Goal: Task Accomplishment & Management: Manage account settings

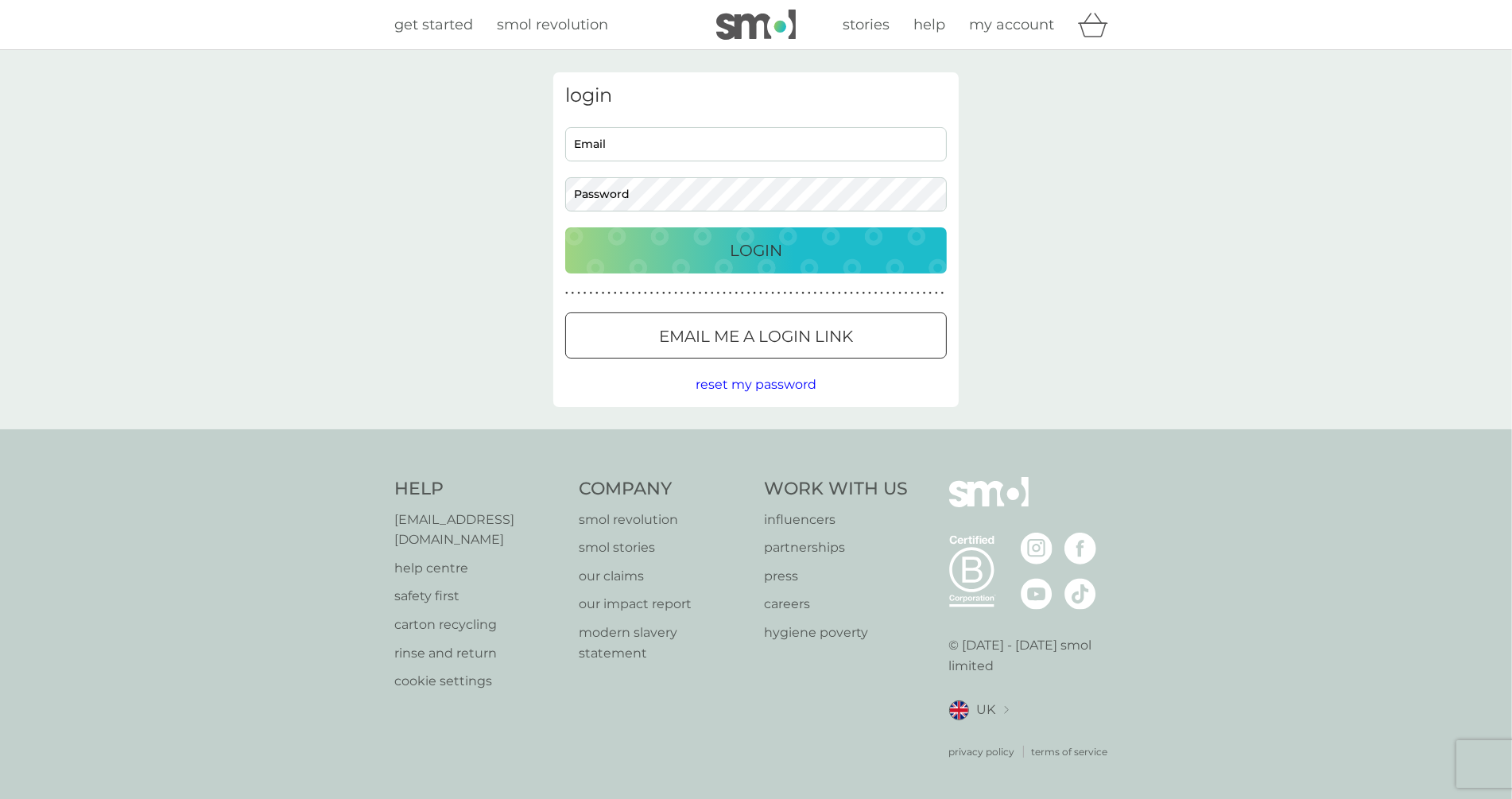
type input "[EMAIL_ADDRESS][DOMAIN_NAME]"
click at [696, 140] on input "[EMAIL_ADDRESS][DOMAIN_NAME]" at bounding box center [756, 144] width 382 height 34
click at [586, 232] on button "Login" at bounding box center [756, 251] width 382 height 46
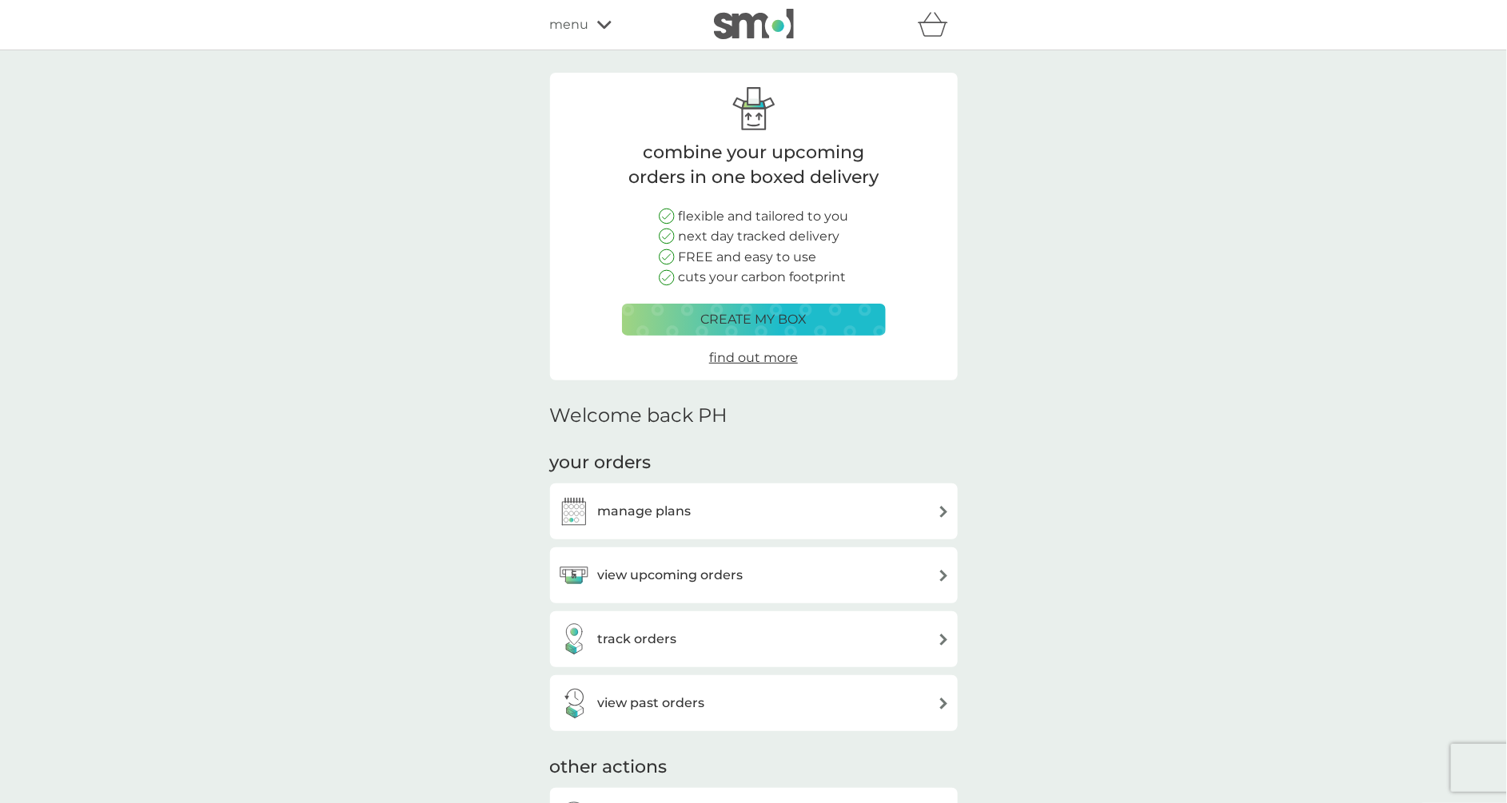
click at [770, 475] on div "your orders manage plans view upcoming orders track orders view past orders" at bounding box center [754, 591] width 408 height 281
click at [772, 504] on div "manage plans" at bounding box center [754, 512] width 392 height 32
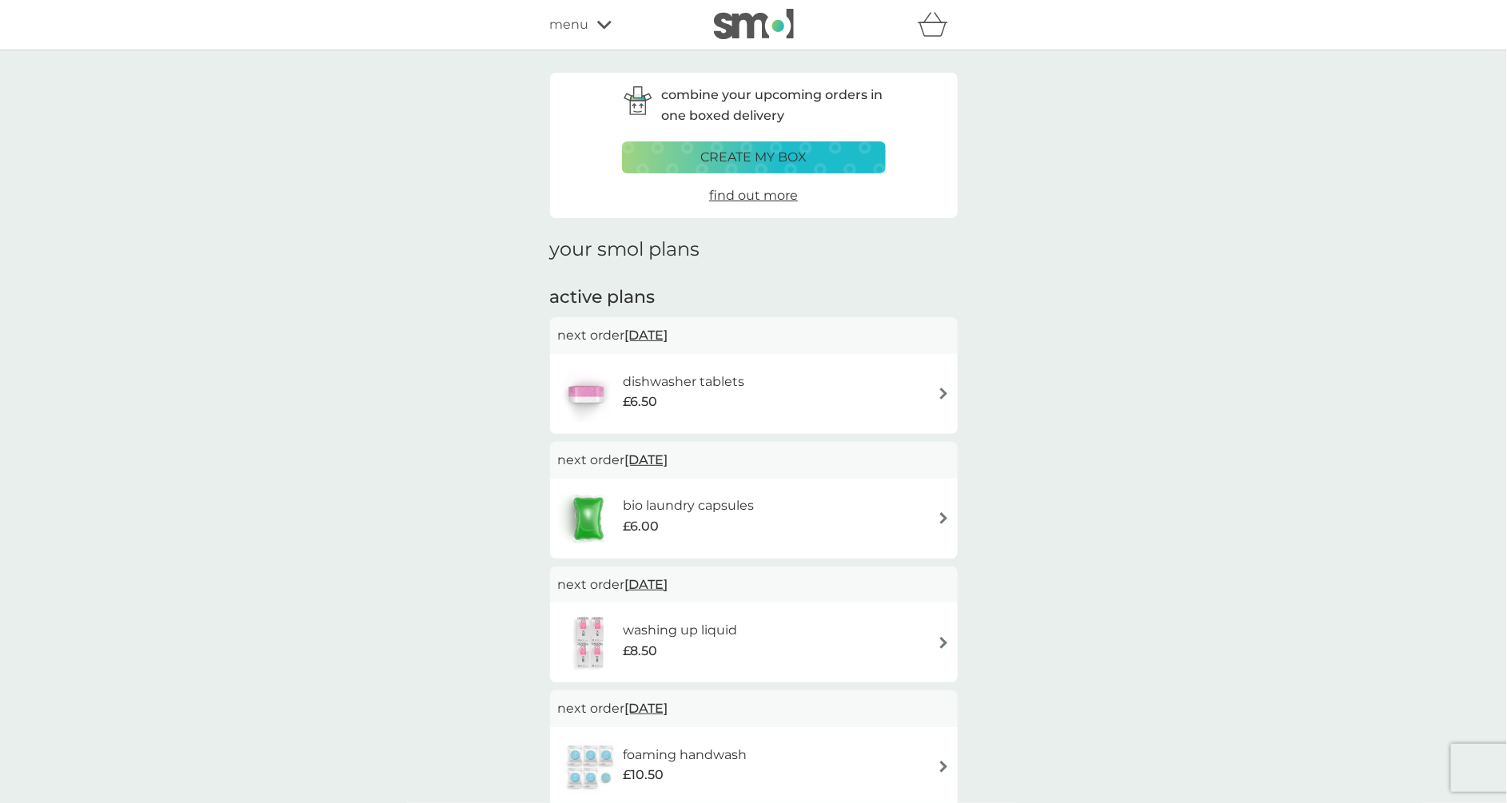
click at [751, 404] on div "dishwasher tablets £6.50" at bounding box center [691, 394] width 137 height 45
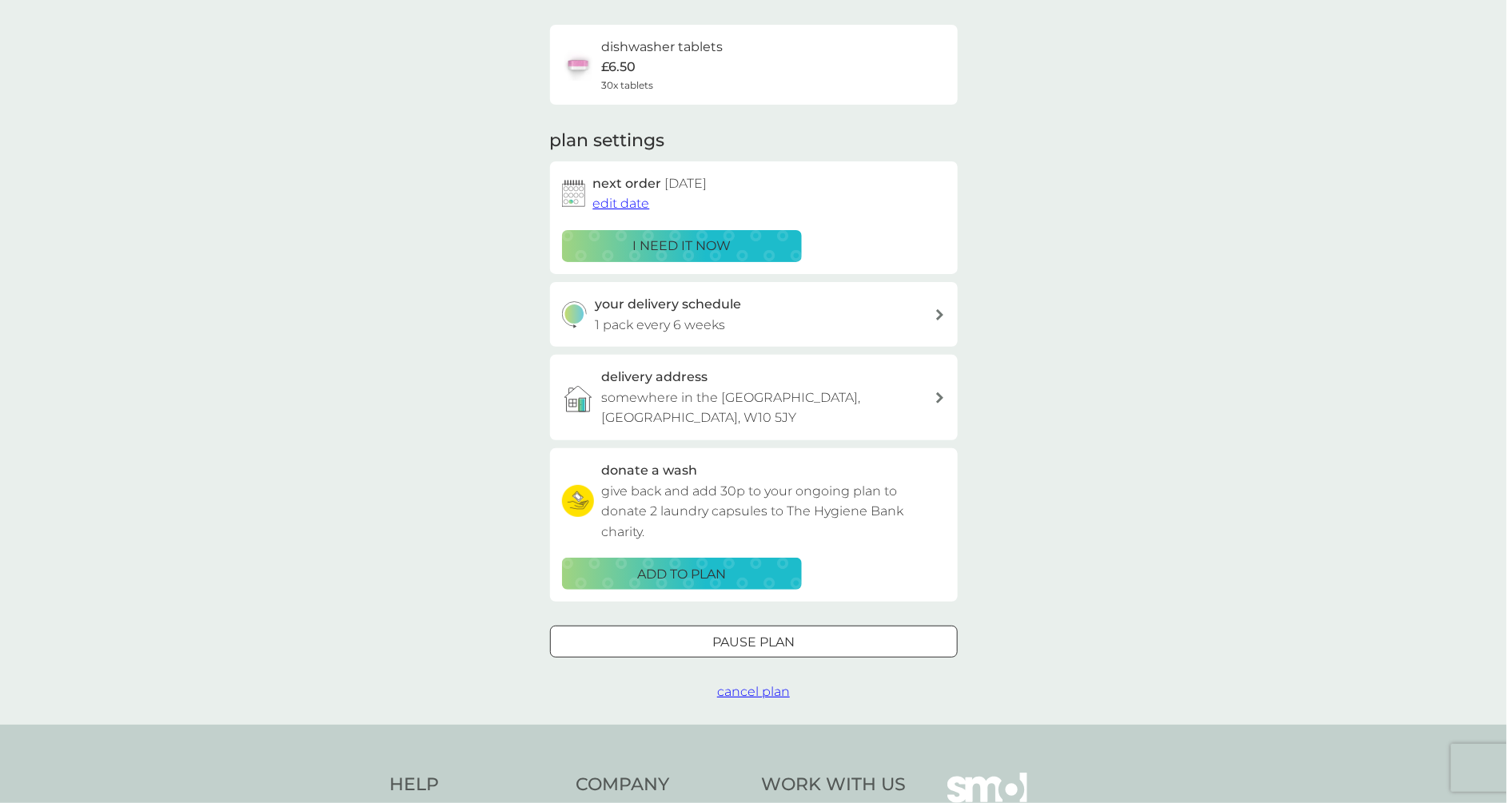
scroll to position [160, 0]
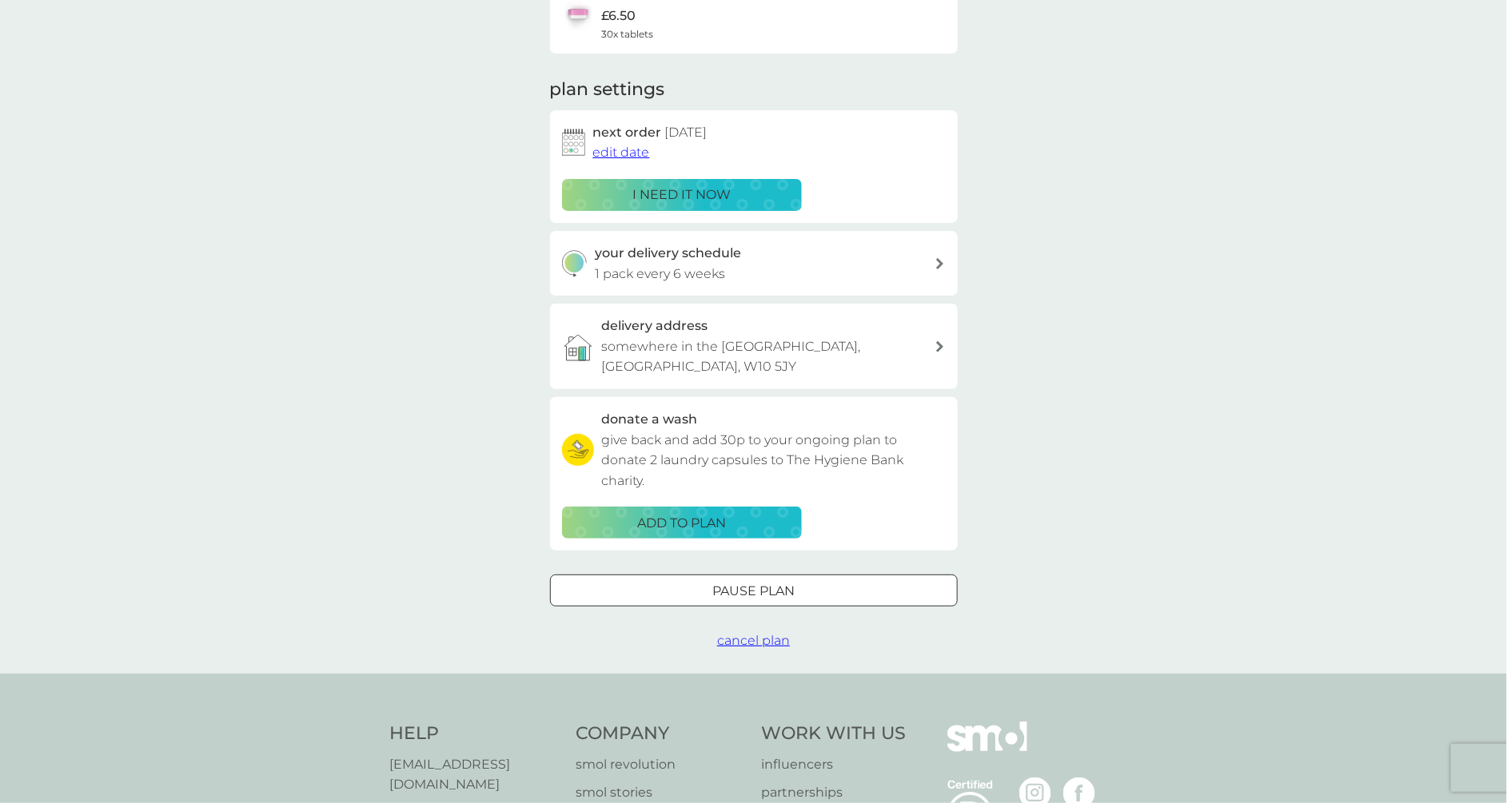
click at [754, 633] on span "cancel plan" at bounding box center [753, 640] width 73 height 15
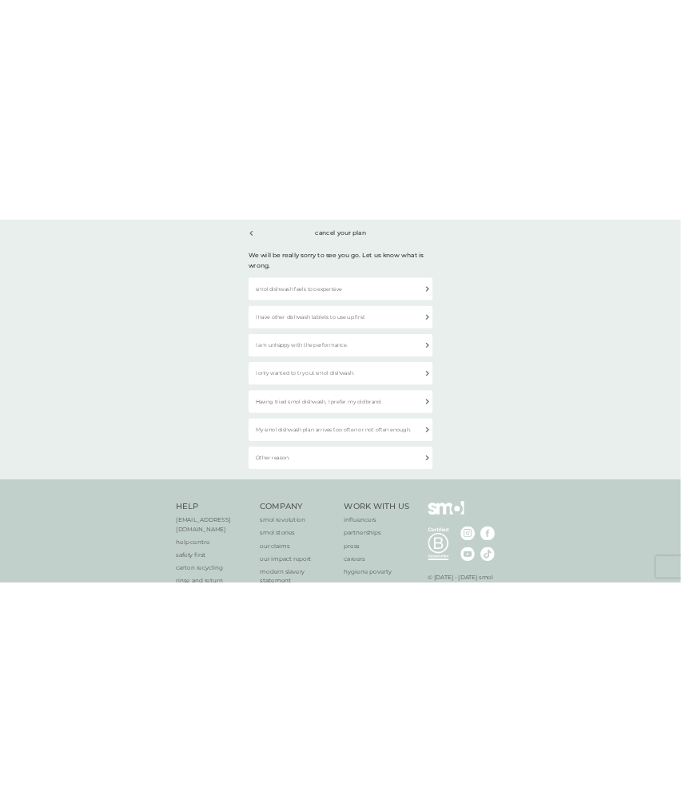
scroll to position [66, 0]
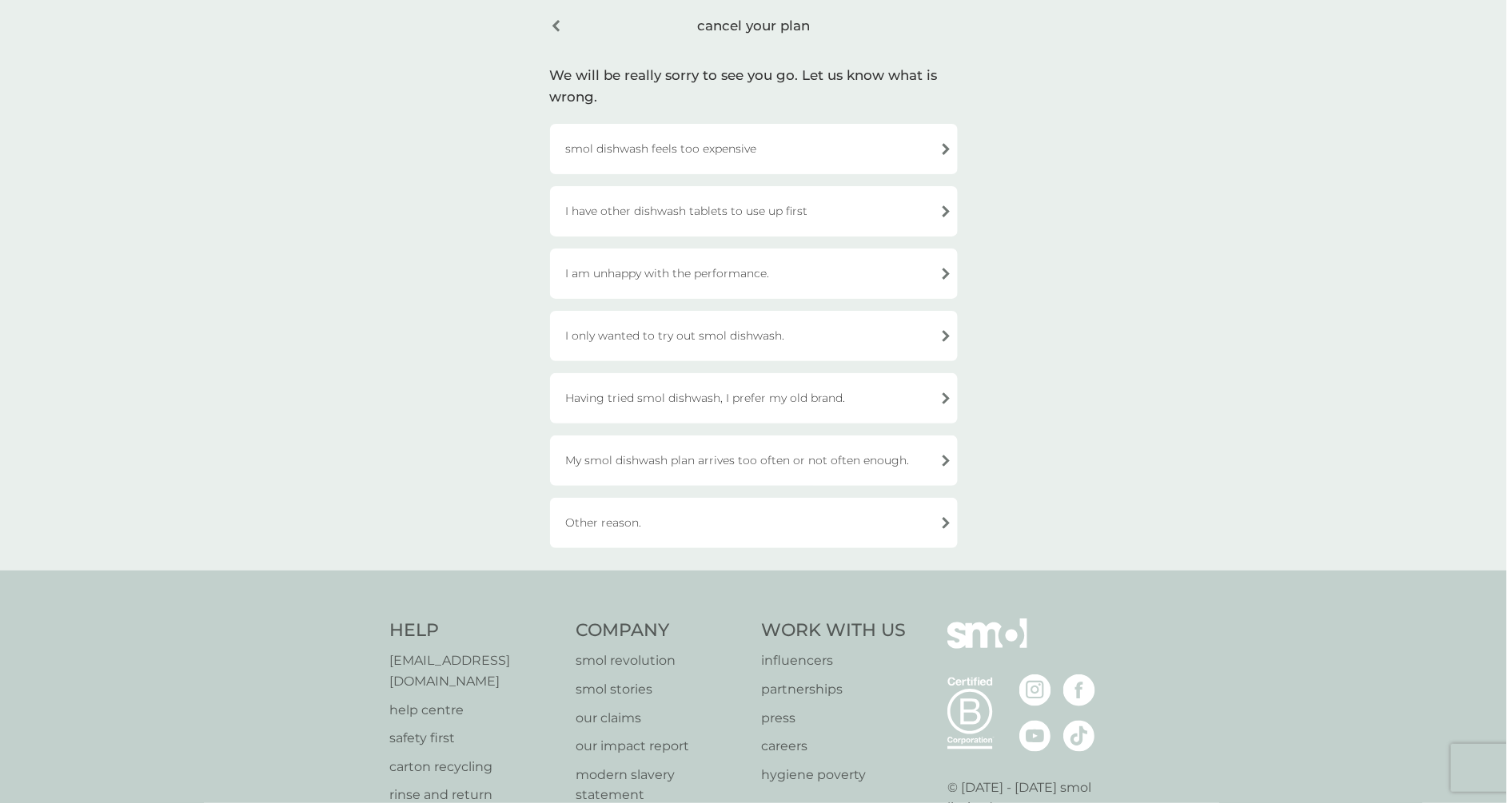
click at [773, 450] on div "My smol dishwash plan arrives too often or not often enough." at bounding box center [754, 461] width 408 height 50
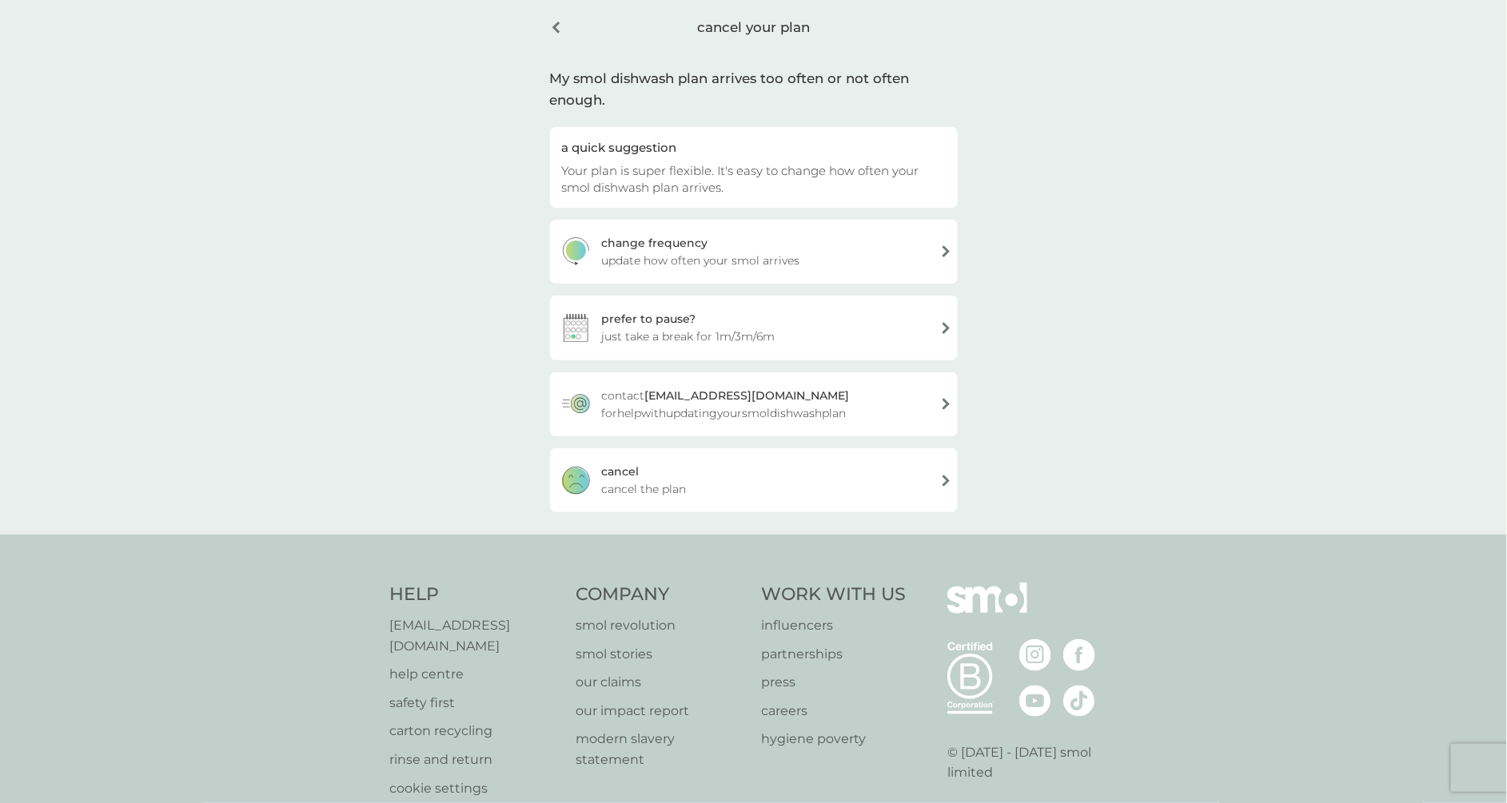
click at [763, 323] on div "prefer to pause? just take a break for 1m/3m/6m" at bounding box center [754, 328] width 408 height 64
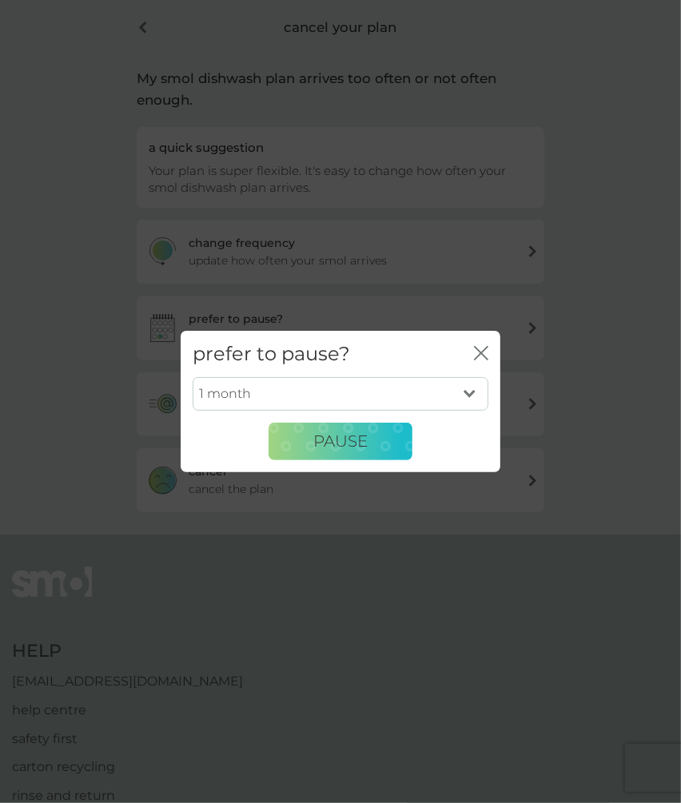
click at [638, 432] on div "prefer to pause? close 1 month 3 months 6 months PAUSE" at bounding box center [340, 401] width 681 height 803
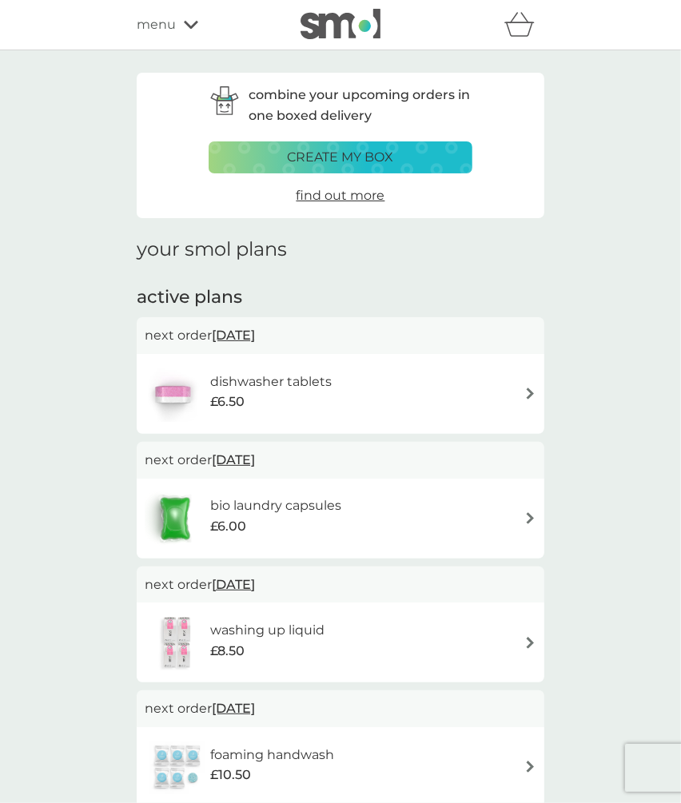
click at [424, 371] on div "dishwasher tablets £6.50" at bounding box center [341, 394] width 392 height 56
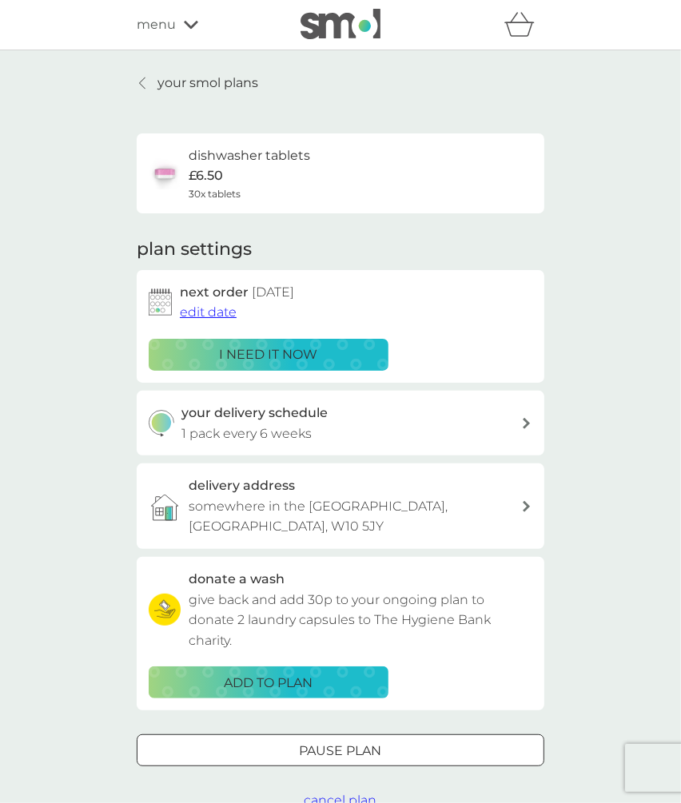
click at [344, 793] on span "cancel plan" at bounding box center [341, 800] width 73 height 15
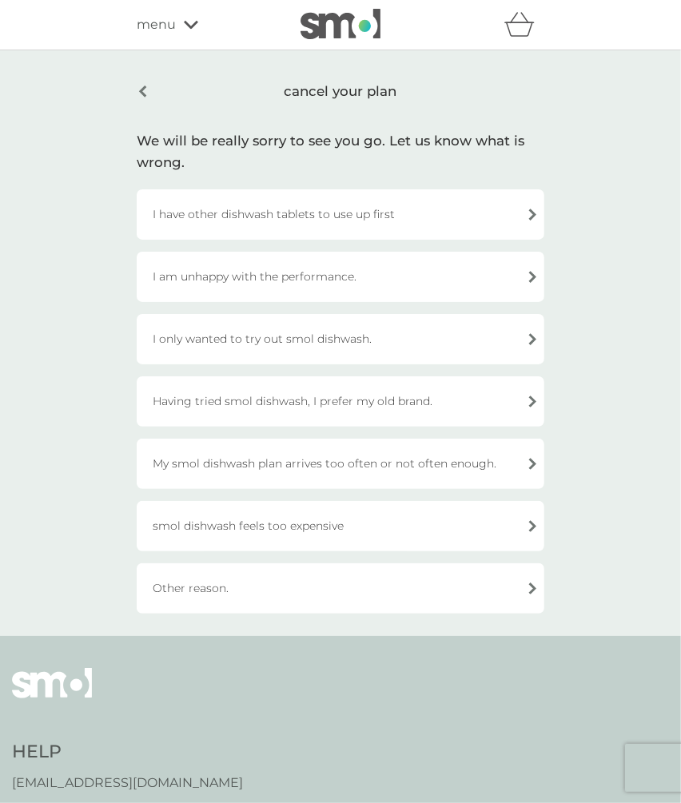
click at [416, 456] on div "My smol dishwash plan arrives too often or not often enough." at bounding box center [341, 464] width 408 height 50
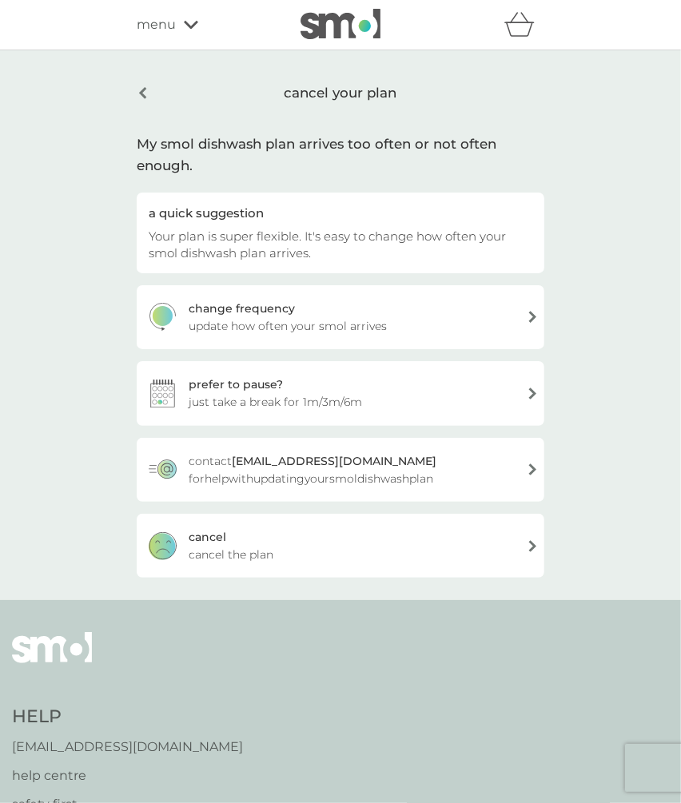
click at [364, 380] on div "prefer to pause? just take a break for 1m/3m/6m" at bounding box center [341, 393] width 408 height 64
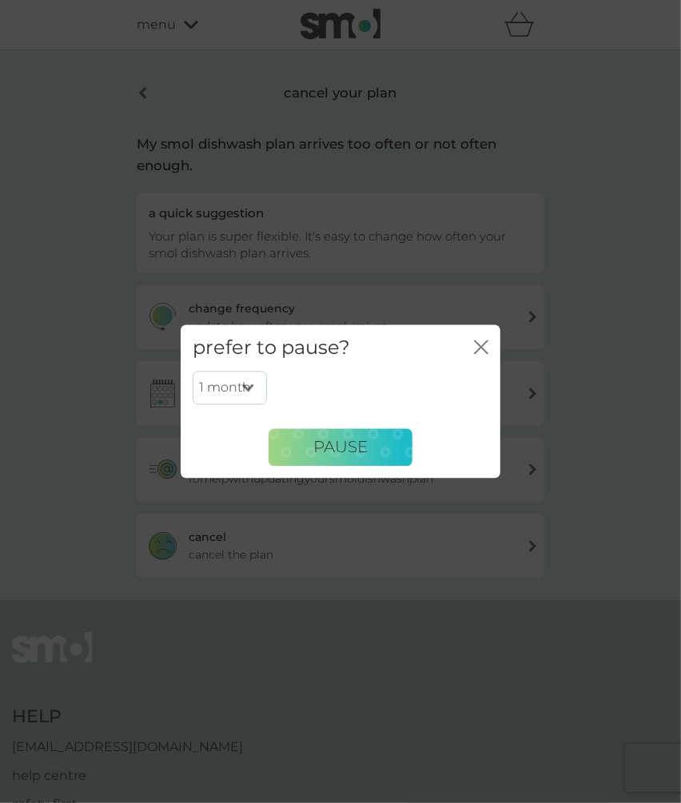
click at [606, 462] on div "prefer to pause? close 1 month 3 months 6 months PAUSE" at bounding box center [340, 401] width 681 height 803
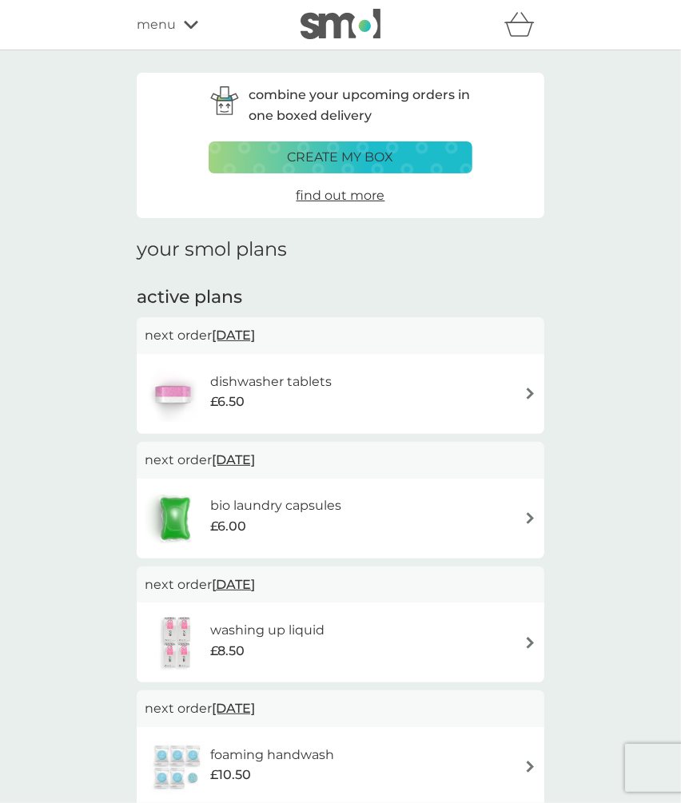
click at [438, 407] on div "dishwasher tablets £6.50" at bounding box center [341, 394] width 392 height 56
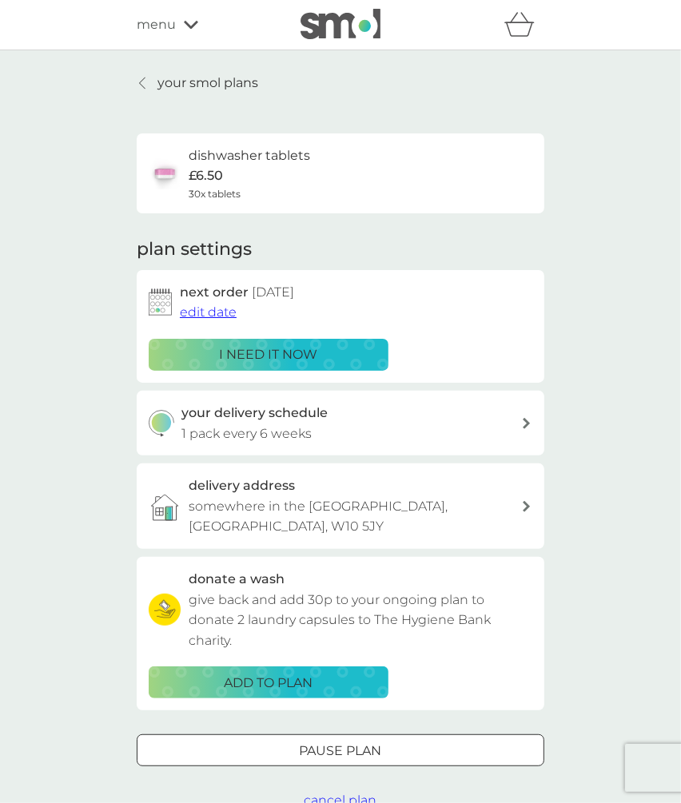
click at [346, 793] on span "cancel plan" at bounding box center [341, 800] width 73 height 15
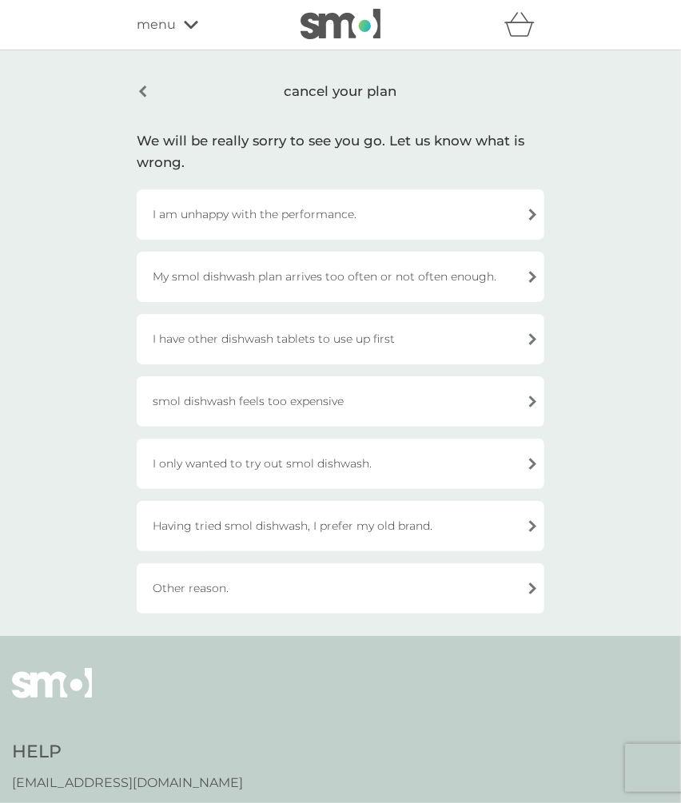
click at [379, 268] on div "My smol dishwash plan arrives too often or not often enough." at bounding box center [341, 277] width 408 height 50
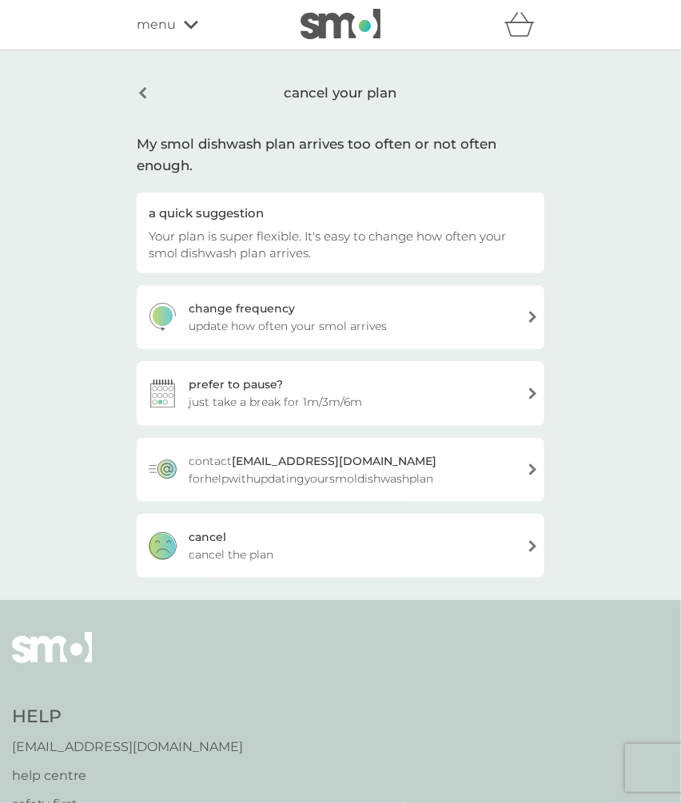
click at [387, 385] on div "prefer to pause? just take a break for 1m/3m/6m" at bounding box center [341, 393] width 408 height 64
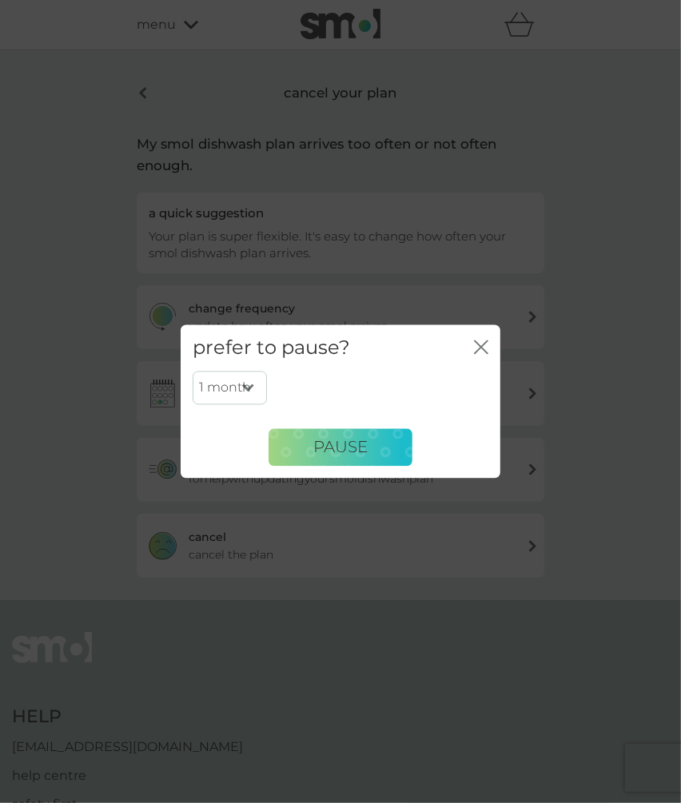
click at [606, 437] on div "prefer to pause? close 1 month 3 months 6 months PAUSE" at bounding box center [340, 401] width 681 height 803
